Goal: Task Accomplishment & Management: Manage account settings

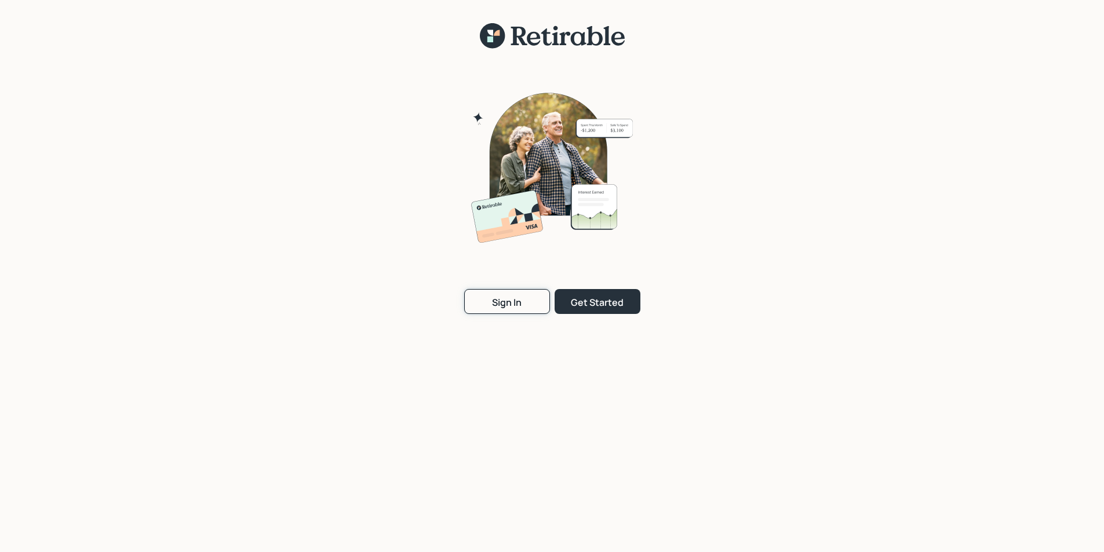
click at [508, 306] on div "Sign In" at bounding box center [507, 302] width 30 height 13
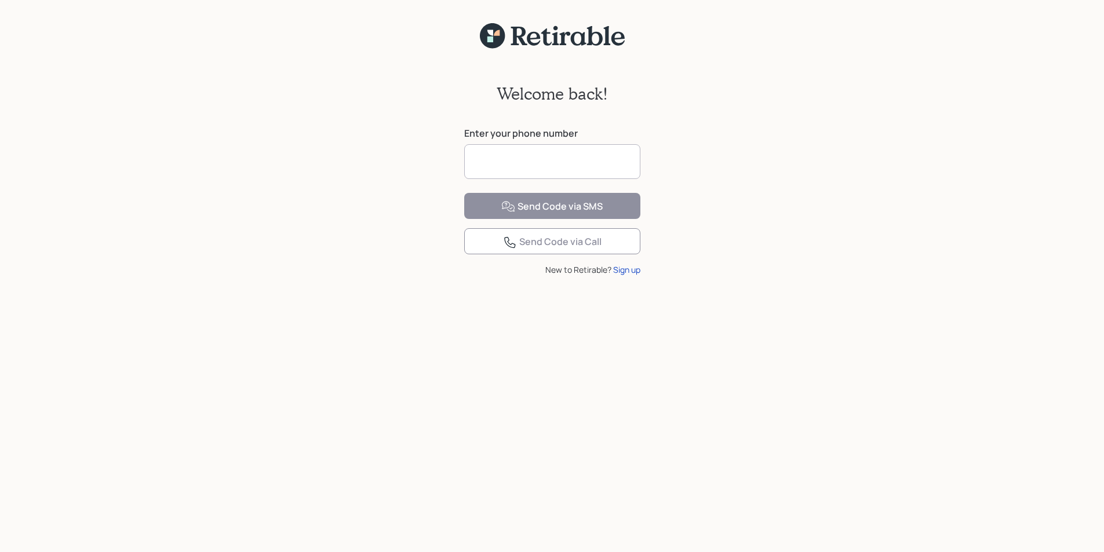
click at [477, 156] on input at bounding box center [552, 161] width 176 height 35
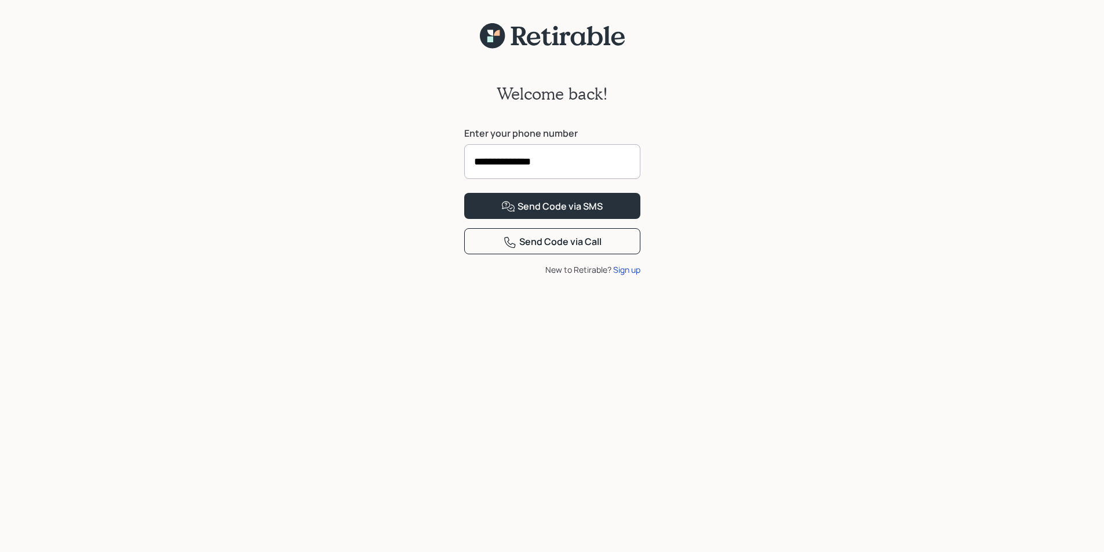
type input "**********"
click at [464, 193] on button "Send Code via SMS" at bounding box center [552, 206] width 176 height 26
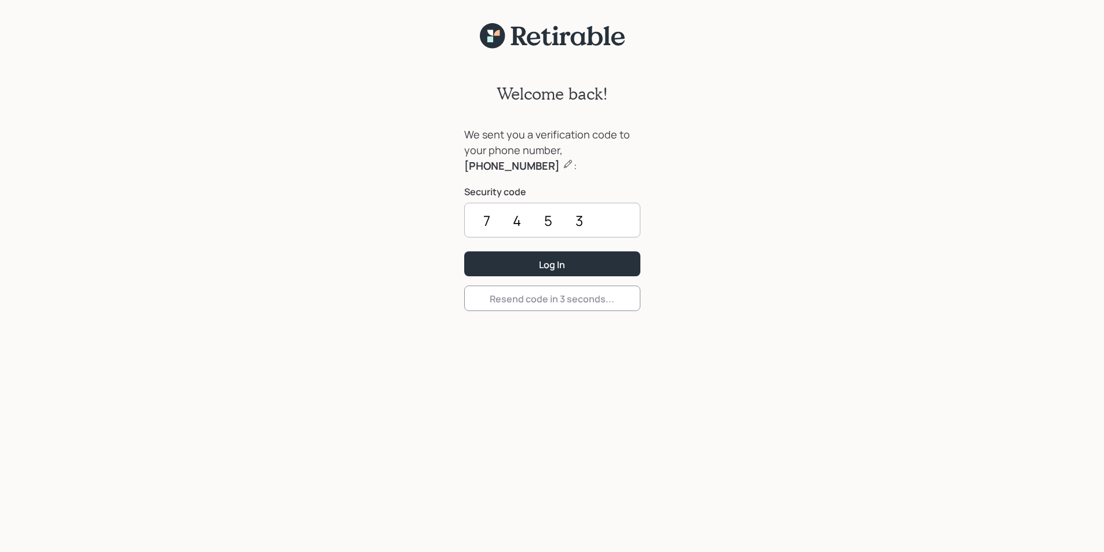
type input "7453"
click at [464, 252] on button "Log In" at bounding box center [552, 264] width 176 height 25
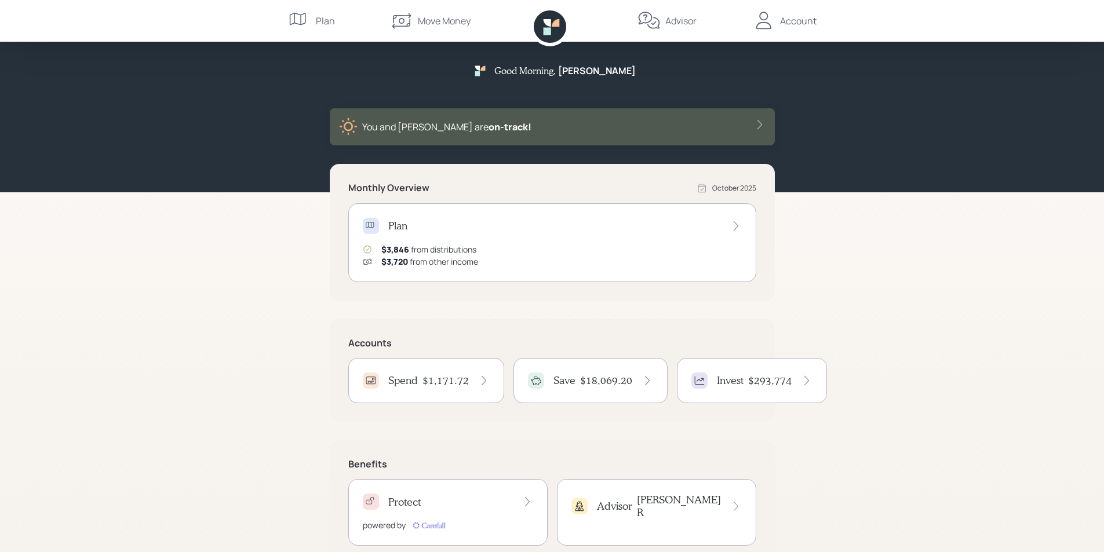
click at [413, 379] on h4 "Spend" at bounding box center [403, 380] width 30 height 13
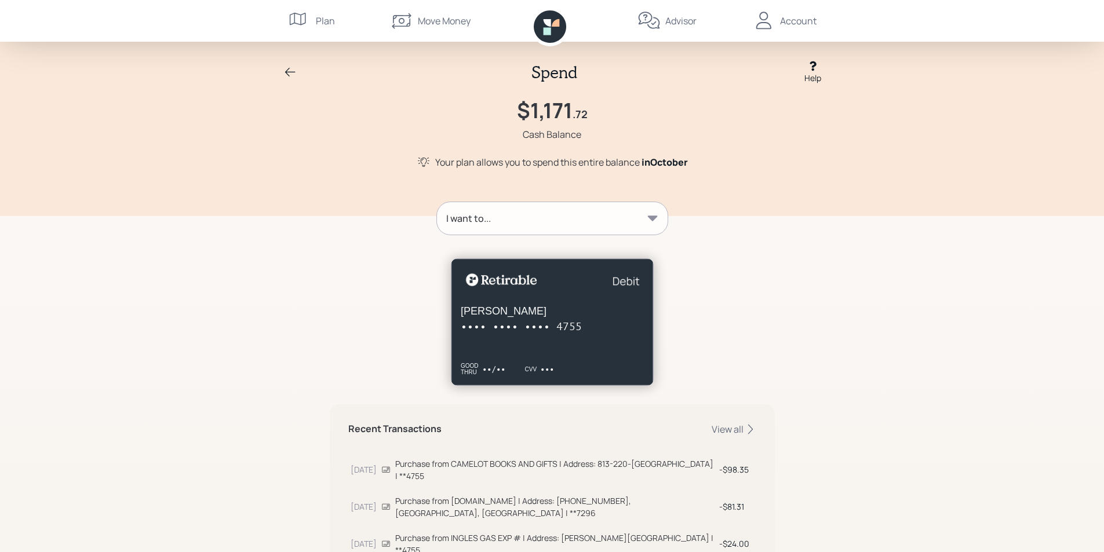
click at [651, 217] on icon at bounding box center [652, 218] width 10 height 5
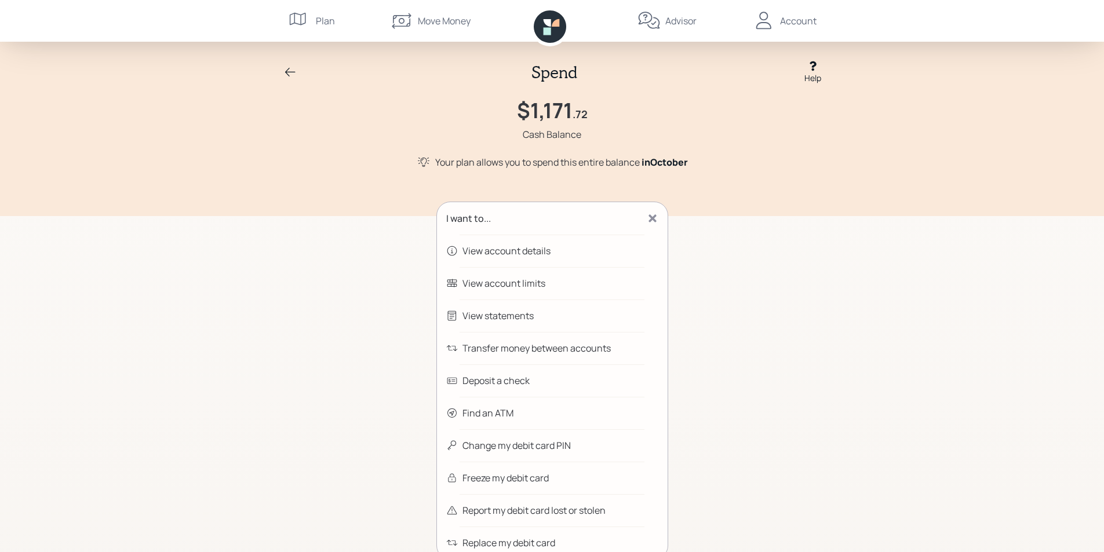
click at [542, 348] on div "Transfer money between accounts" at bounding box center [537, 348] width 148 height 14
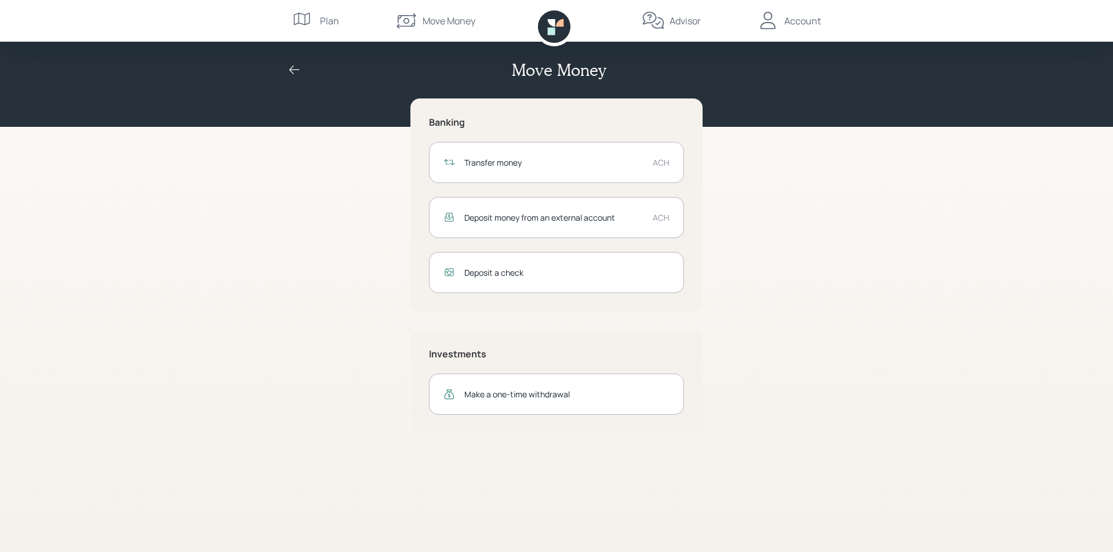
click at [493, 163] on div "Transfer money" at bounding box center [553, 163] width 179 height 12
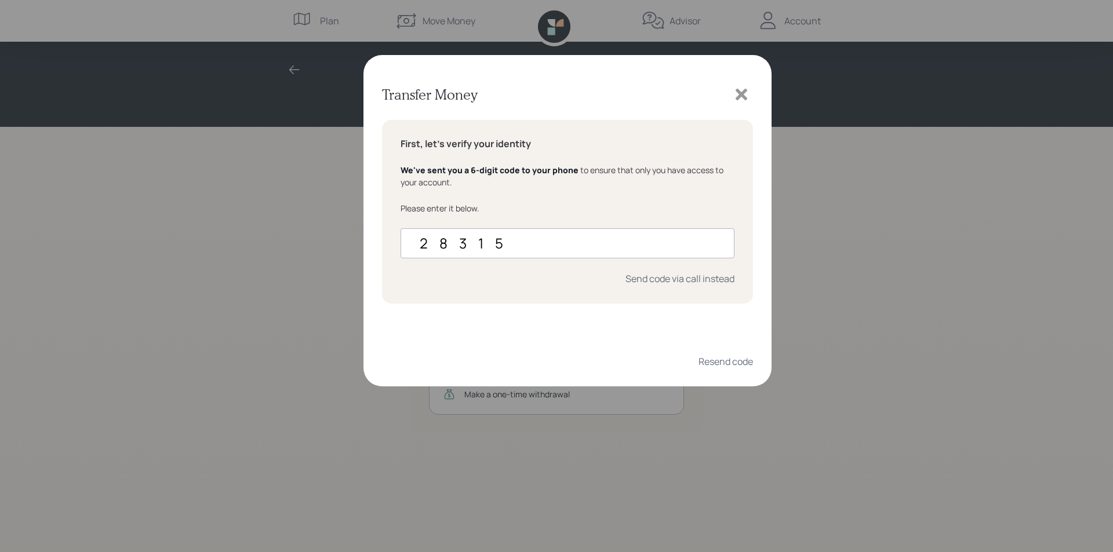
type input "283159"
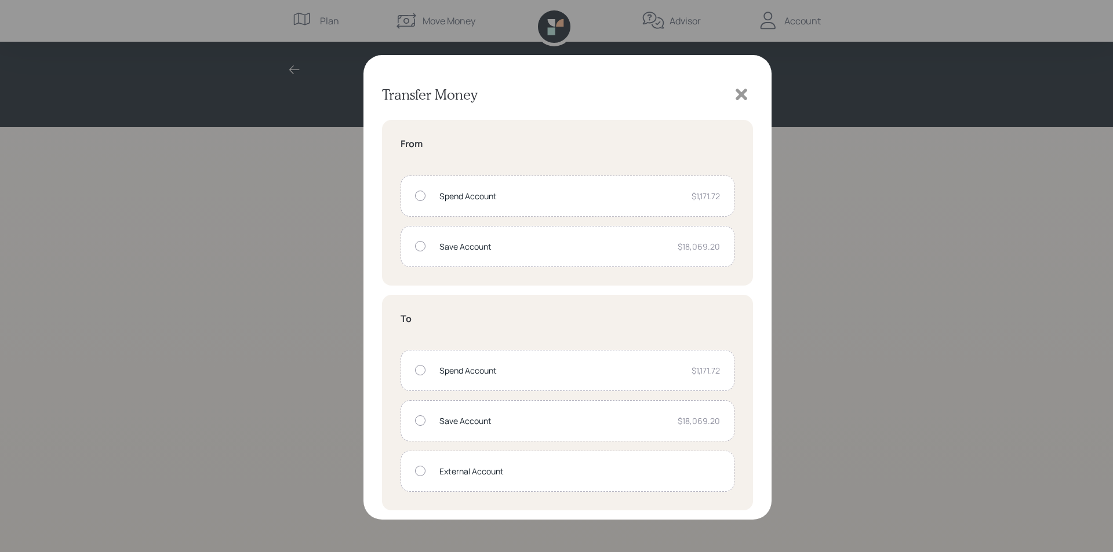
click at [420, 245] on div at bounding box center [420, 246] width 10 height 10
radio input "true"
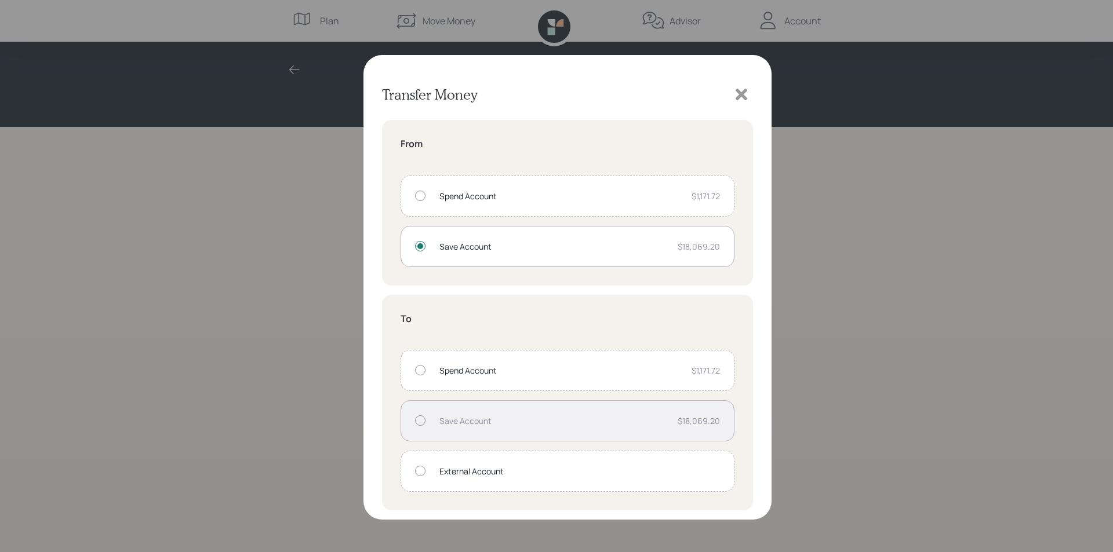
click at [421, 372] on div at bounding box center [420, 370] width 10 height 10
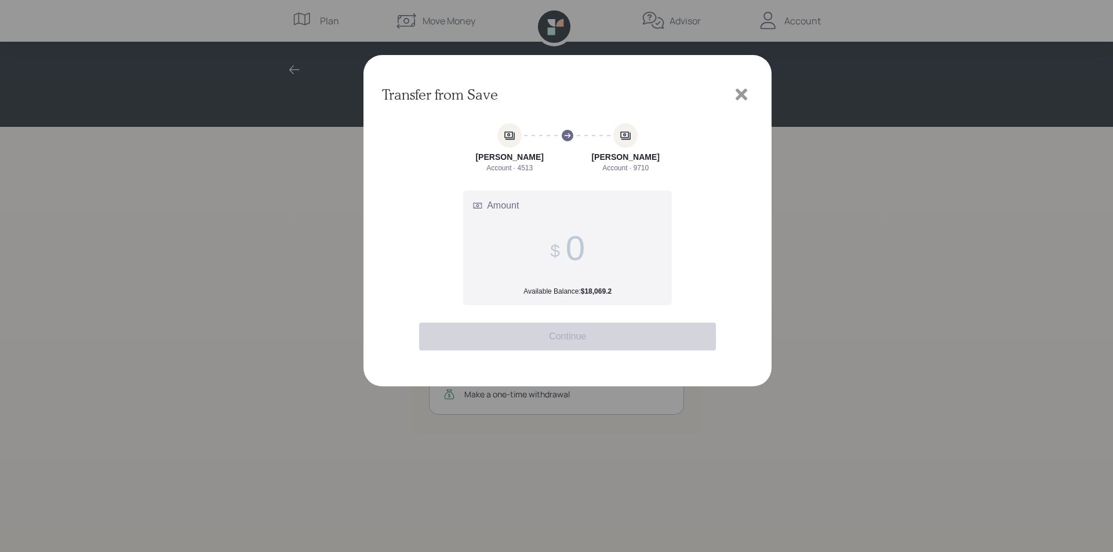
click at [578, 254] on input "Amount Available Balance: $18,069.2" at bounding box center [575, 248] width 19 height 40
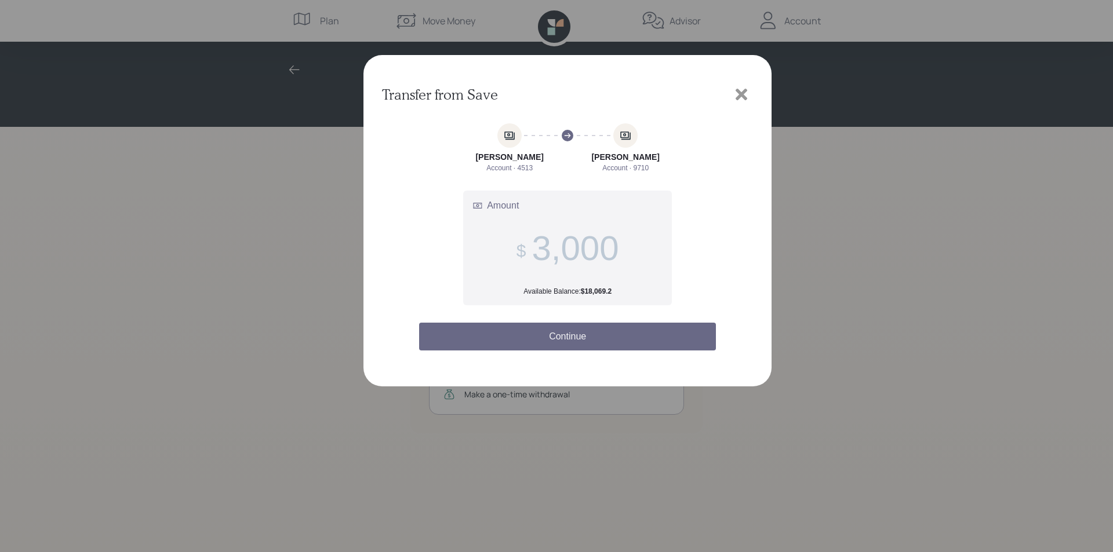
type input "3,000"
click at [578, 332] on button "Continue" at bounding box center [567, 337] width 297 height 28
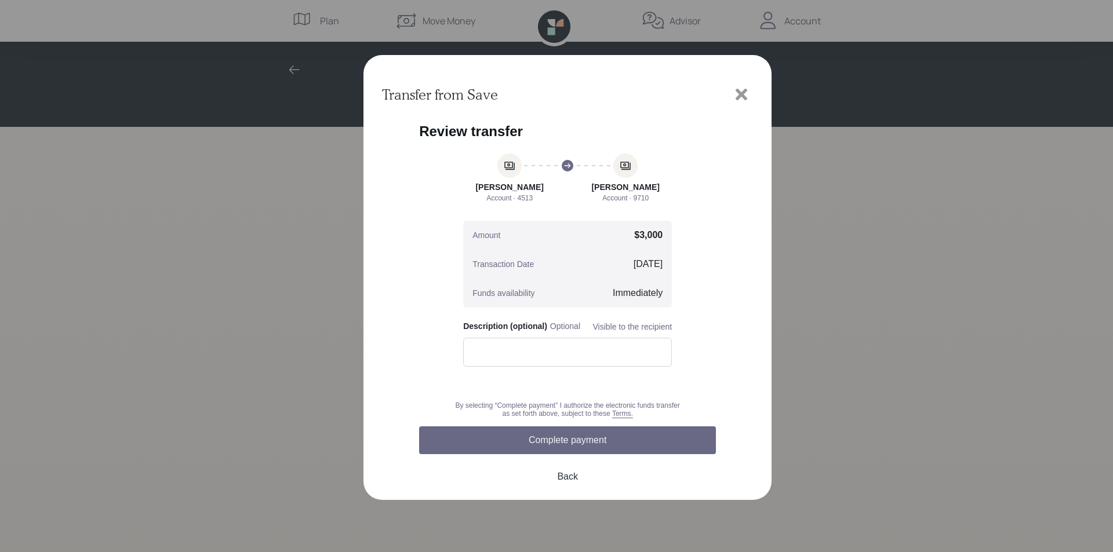
click at [561, 445] on button "Complete payment" at bounding box center [567, 441] width 297 height 28
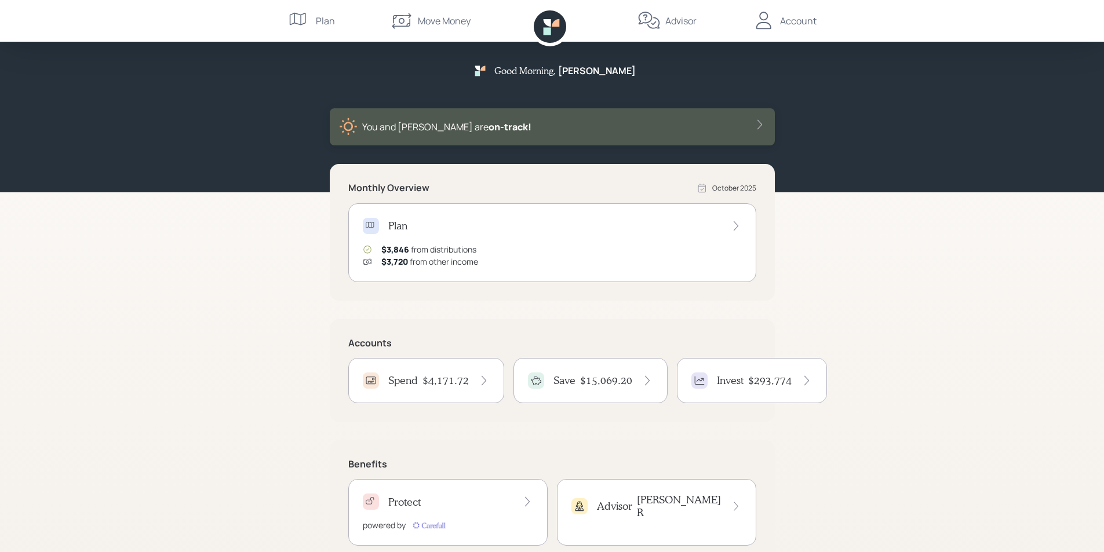
click at [783, 22] on div "Account" at bounding box center [798, 21] width 37 height 14
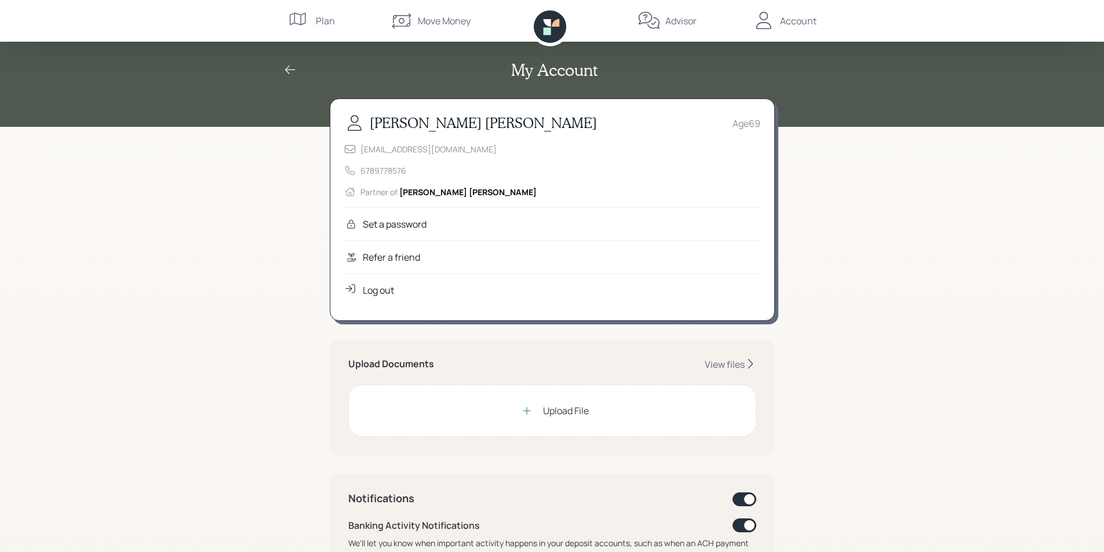
click at [285, 69] on icon at bounding box center [290, 70] width 14 height 14
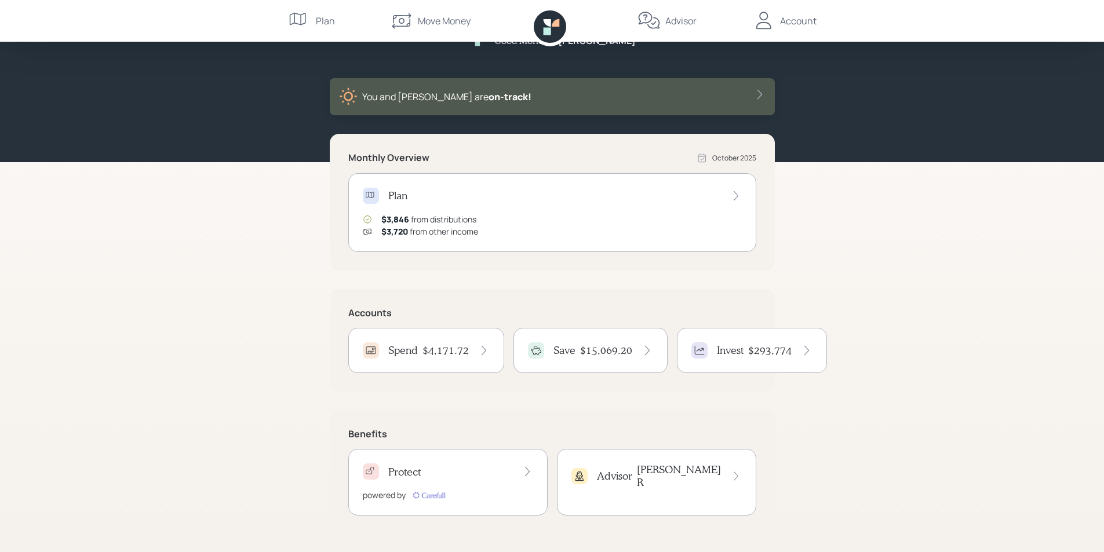
scroll to position [31, 0]
click at [703, 471] on h4 "[PERSON_NAME]" at bounding box center [679, 475] width 85 height 25
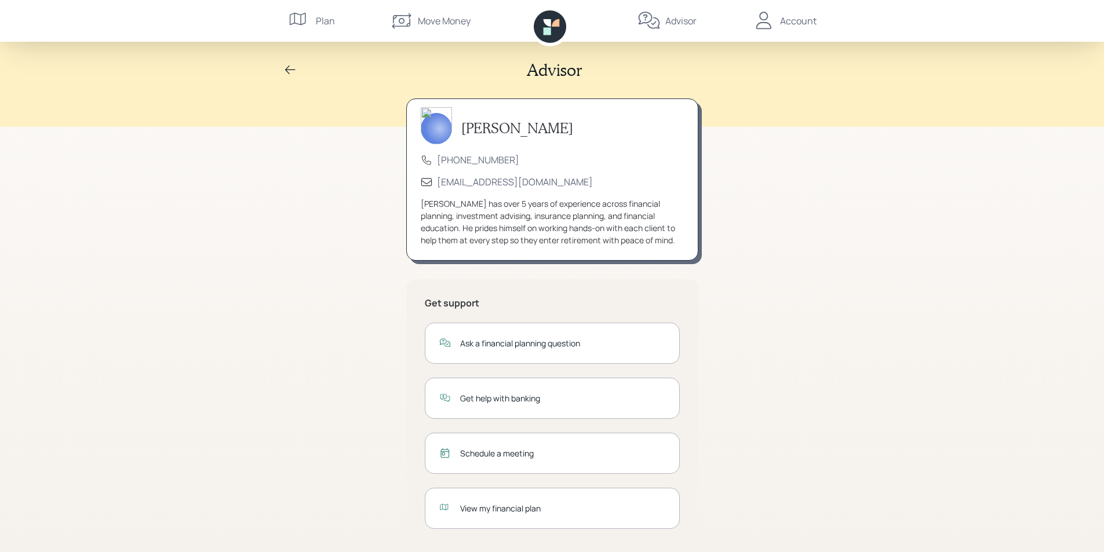
click at [566, 347] on div "Ask a financial planning question" at bounding box center [562, 343] width 205 height 12
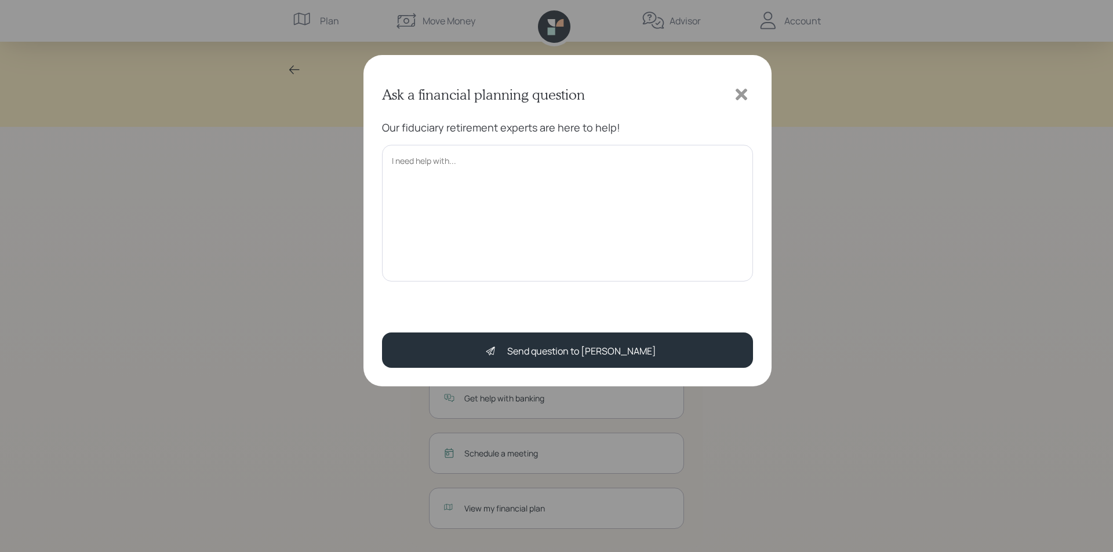
click at [436, 164] on textarea at bounding box center [567, 213] width 371 height 137
click at [653, 185] on textarea "[PERSON_NAME], This is a question to the person working the checking account is…" at bounding box center [567, 213] width 371 height 137
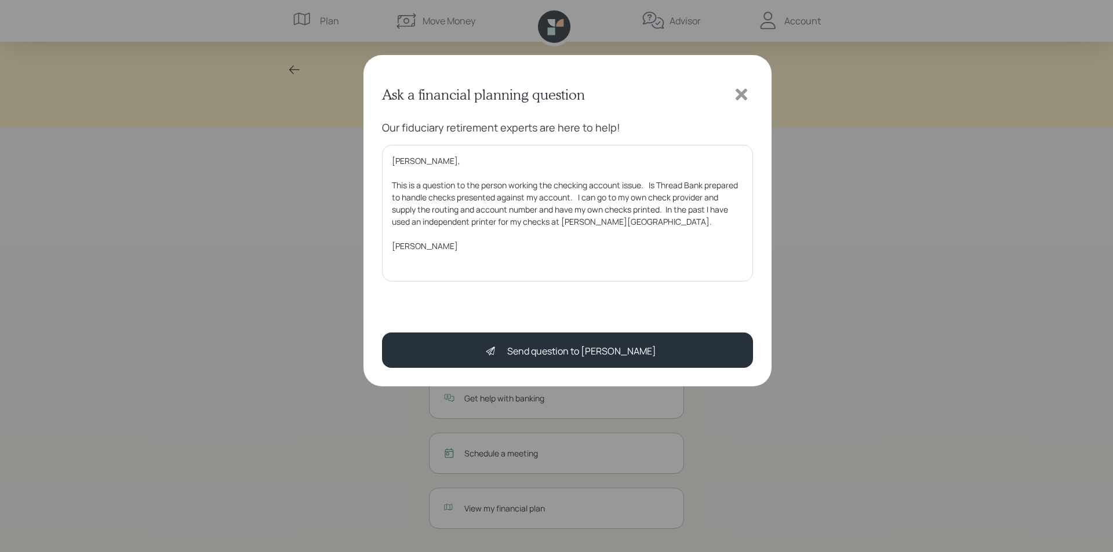
click at [613, 223] on textarea "[PERSON_NAME], This is a question to the person working the checking account is…" at bounding box center [567, 213] width 371 height 137
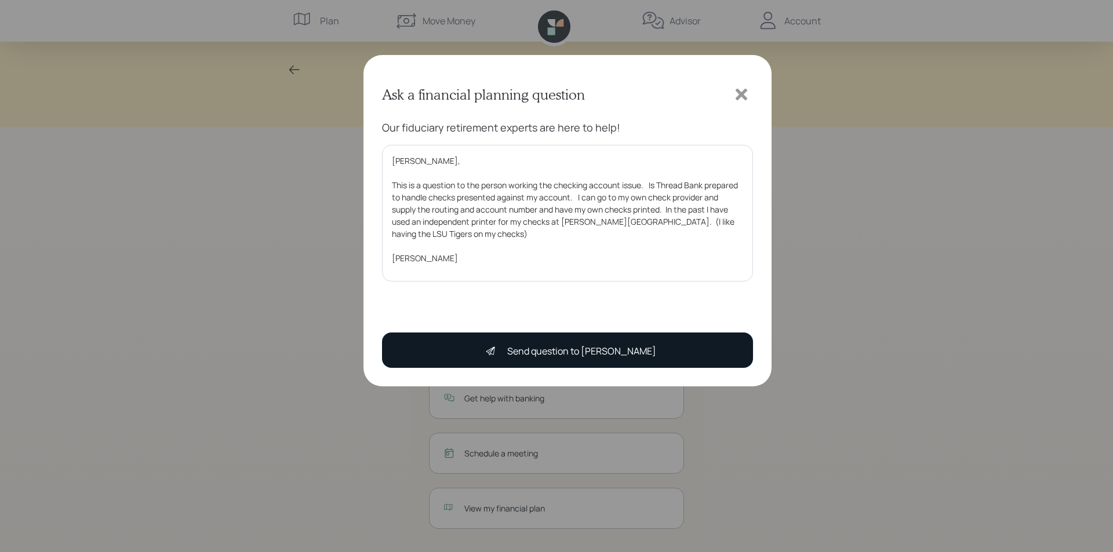
type textarea "[PERSON_NAME], This is a question to the person working the checking account is…"
click at [578, 346] on div "Send question to [PERSON_NAME]" at bounding box center [581, 351] width 149 height 14
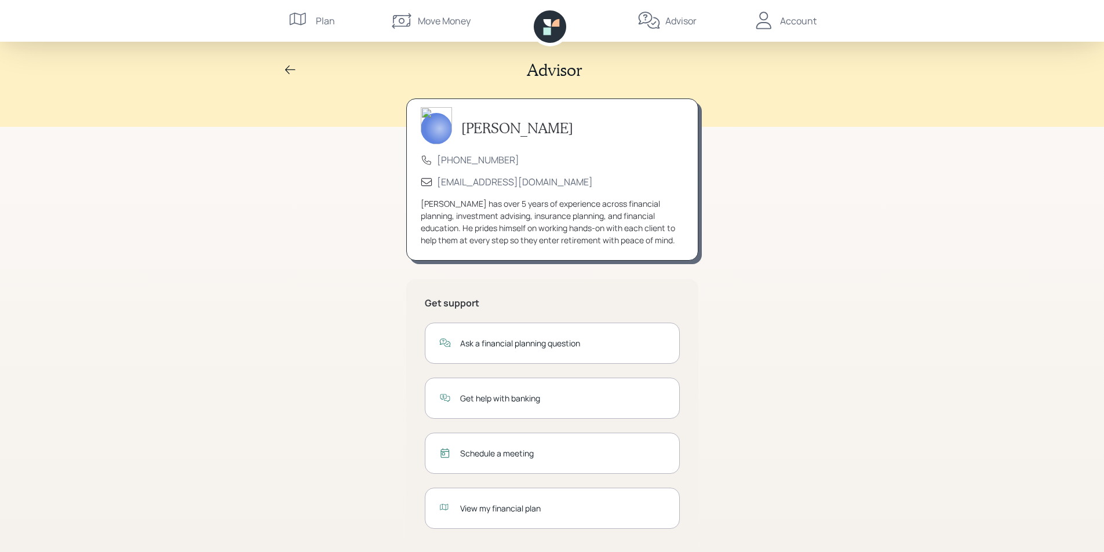
click at [796, 21] on div "Account" at bounding box center [798, 21] width 37 height 14
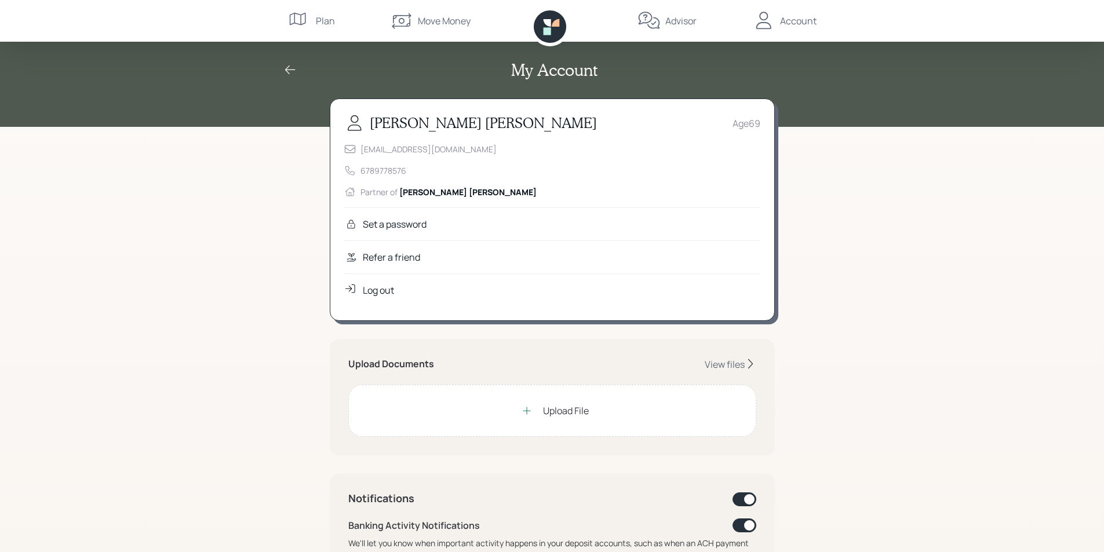
click at [370, 290] on div "Log out" at bounding box center [378, 290] width 31 height 14
